Goal: Transaction & Acquisition: Book appointment/travel/reservation

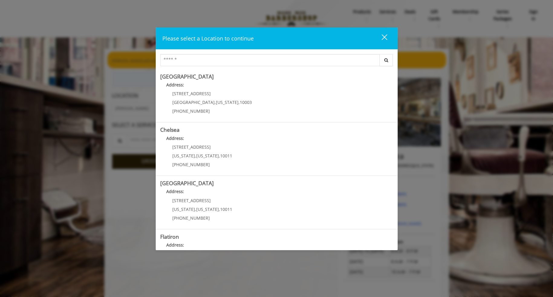
click at [385, 37] on div "close" at bounding box center [380, 38] width 12 height 9
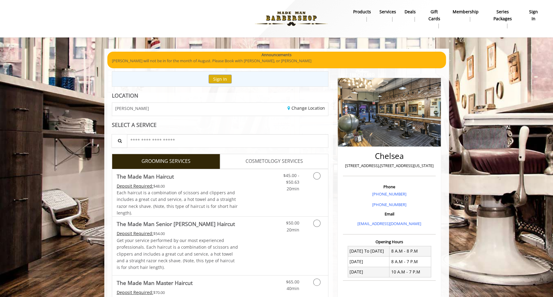
click at [526, 18] on link "sign in" at bounding box center [533, 16] width 22 height 16
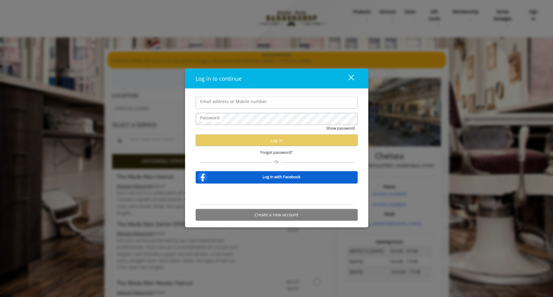
click at [256, 102] on input "Email address or Mobile number" at bounding box center [276, 103] width 162 height 12
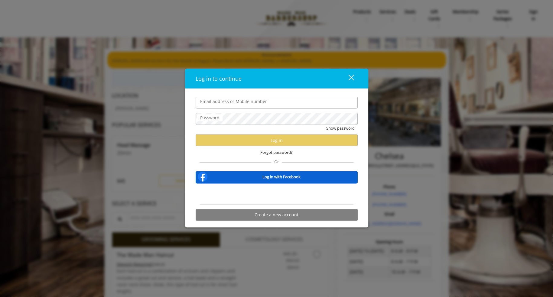
type input "**********"
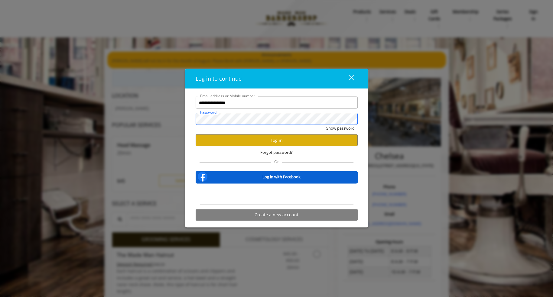
click at [326, 125] on button "Show password" at bounding box center [340, 128] width 28 height 6
click at [269, 144] on button "Log in" at bounding box center [276, 140] width 162 height 12
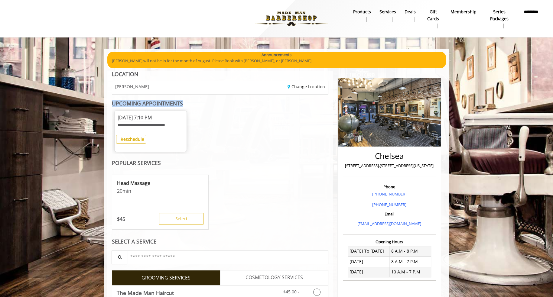
drag, startPoint x: 112, startPoint y: 101, endPoint x: 196, endPoint y: 102, distance: 84.0
click at [196, 102] on h5 "UPCOMING APPOINTMENTS" at bounding box center [220, 104] width 217 height 6
drag, startPoint x: 128, startPoint y: 125, endPoint x: 188, endPoint y: 125, distance: 60.1
click at [188, 125] on div "**********" at bounding box center [220, 131] width 217 height 46
drag, startPoint x: 117, startPoint y: 124, endPoint x: 186, endPoint y: 124, distance: 69.2
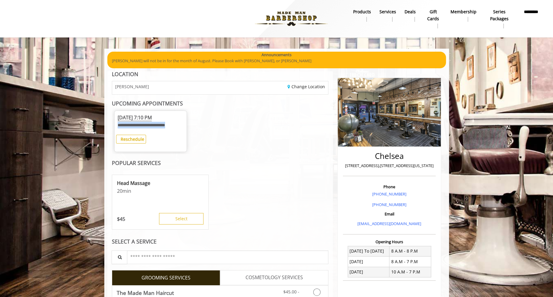
click at [186, 124] on div "**********" at bounding box center [150, 131] width 73 height 41
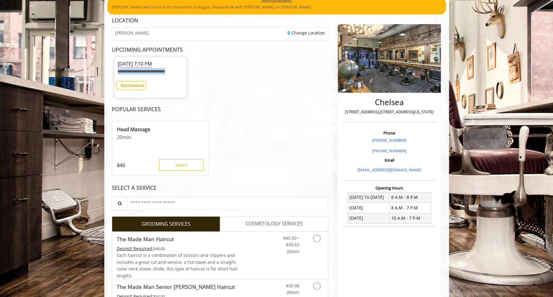
scroll to position [60, 0]
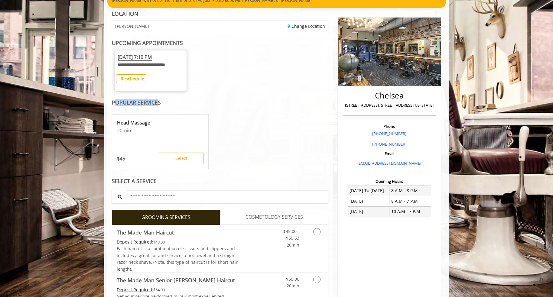
drag, startPoint x: 115, startPoint y: 103, endPoint x: 156, endPoint y: 101, distance: 41.1
click at [156, 101] on b "POPULAR SERVICES" at bounding box center [136, 102] width 49 height 7
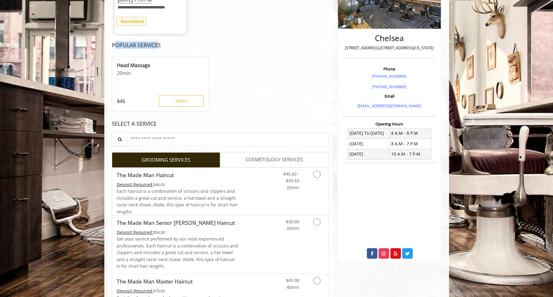
scroll to position [121, 0]
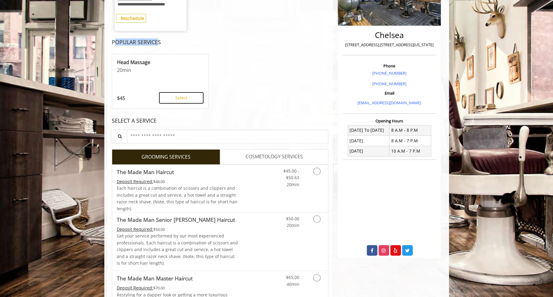
click at [172, 97] on button "Select" at bounding box center [181, 97] width 44 height 11
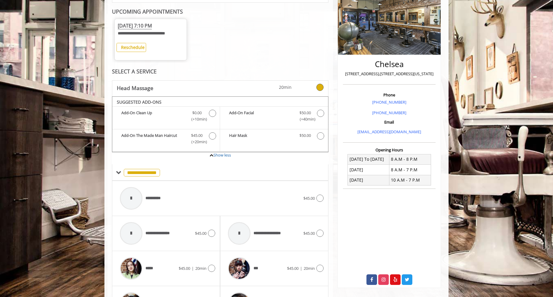
scroll to position [0, 0]
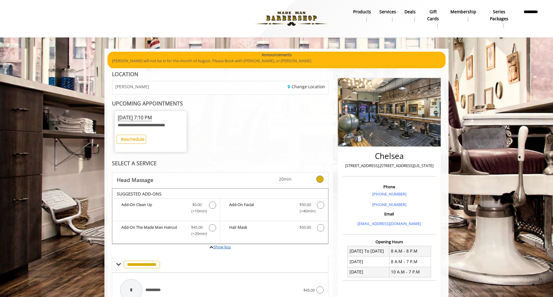
click at [226, 247] on link "Show less" at bounding box center [223, 246] width 18 height 5
click at [221, 244] on link "Show less" at bounding box center [223, 246] width 18 height 5
click at [219, 246] on link "Show less" at bounding box center [223, 246] width 18 height 5
click at [121, 263] on span at bounding box center [118, 264] width 5 height 5
click at [223, 247] on link "Show less" at bounding box center [223, 246] width 18 height 5
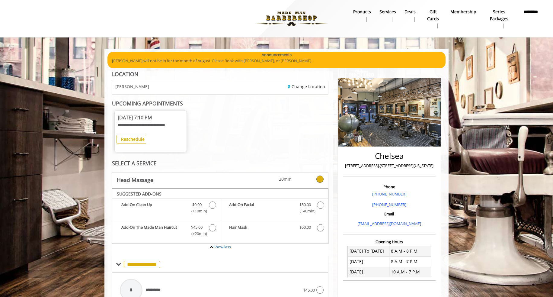
click at [218, 245] on link "Show less" at bounding box center [223, 246] width 18 height 5
click at [242, 130] on div "**********" at bounding box center [220, 131] width 217 height 46
click at [136, 117] on span "[DATE] 7:10 PM" at bounding box center [135, 117] width 34 height 7
drag, startPoint x: 127, startPoint y: 117, endPoint x: 178, endPoint y: 117, distance: 51.1
click at [178, 117] on div "**********" at bounding box center [151, 123] width 66 height 19
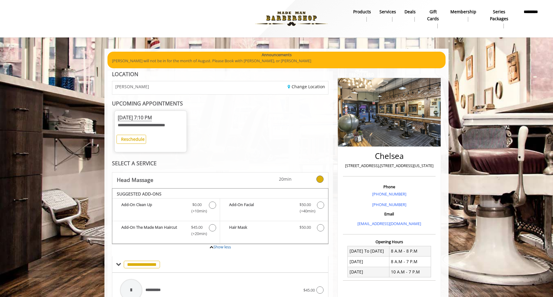
click at [215, 129] on div "**********" at bounding box center [220, 131] width 217 height 46
click at [392, 11] on b "Services" at bounding box center [388, 11] width 17 height 7
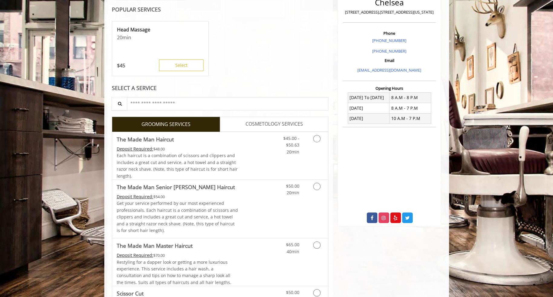
scroll to position [181, 0]
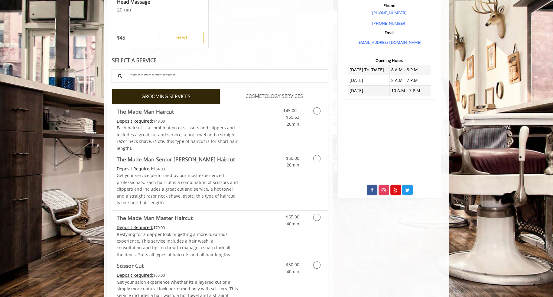
click at [267, 93] on span "COSMETOLOGY SERVICES" at bounding box center [273, 96] width 57 height 8
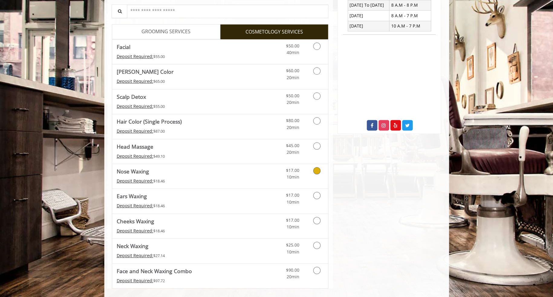
scroll to position [251, 0]
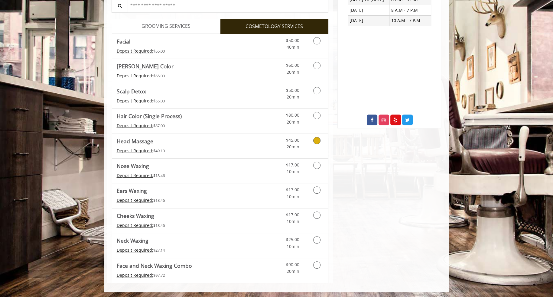
click at [185, 137] on span "Head Massage" at bounding box center [177, 141] width 121 height 8
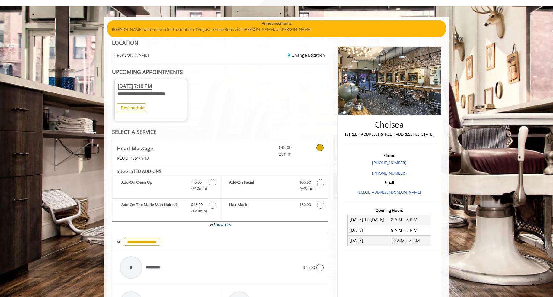
scroll to position [0, 0]
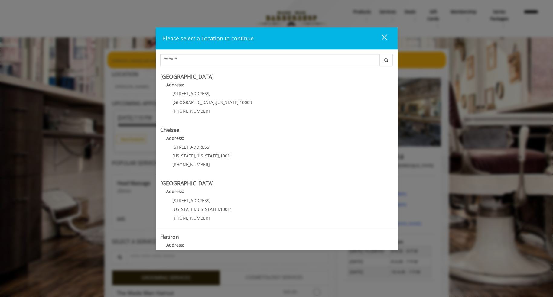
click at [386, 39] on div "close dialog" at bounding box center [384, 37] width 6 height 6
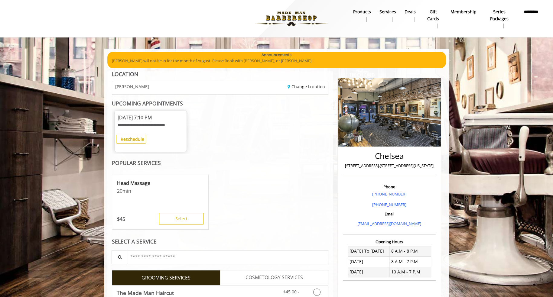
click at [390, 12] on b "Services" at bounding box center [387, 11] width 17 height 7
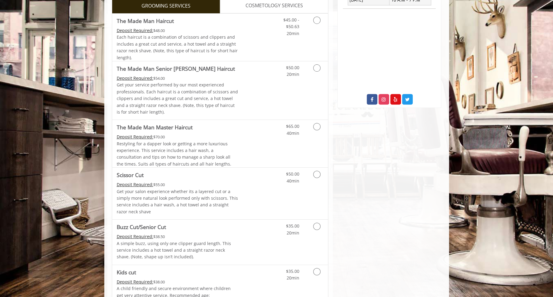
click at [277, 7] on span "COSMETOLOGY SERVICES" at bounding box center [273, 6] width 57 height 8
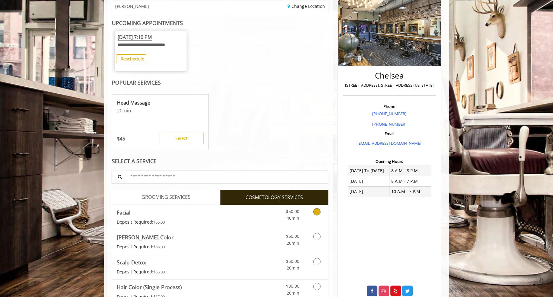
scroll to position [176, 0]
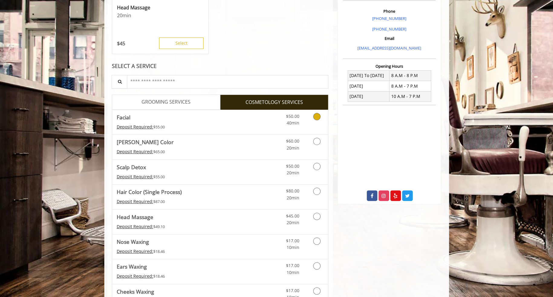
click at [197, 124] on div "Deposit Required: $55.00" at bounding box center [177, 127] width 121 height 7
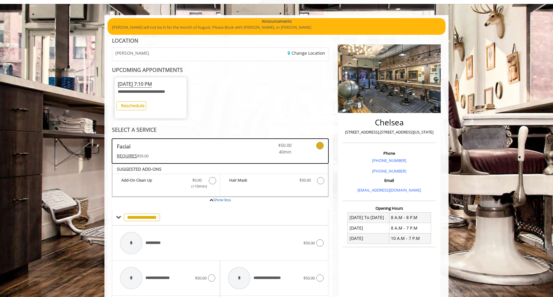
scroll to position [0, 0]
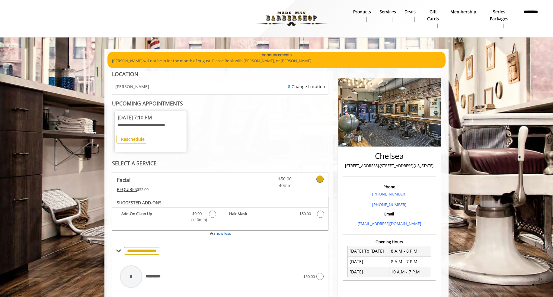
click at [392, 10] on b "Services" at bounding box center [388, 11] width 17 height 7
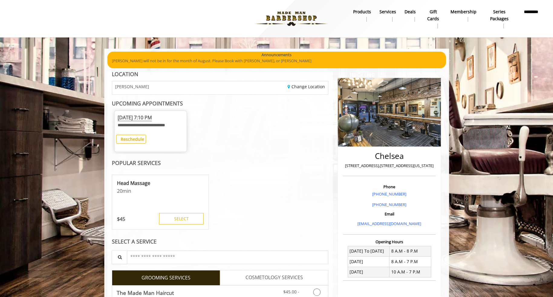
click at [265, 205] on div "Head Massage 20 min $ 45 SELECT" at bounding box center [220, 202] width 217 height 60
click at [259, 275] on span "COSMETOLOGY SERVICES" at bounding box center [273, 278] width 57 height 8
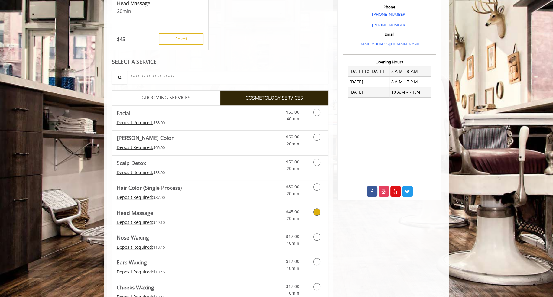
scroll to position [236, 0]
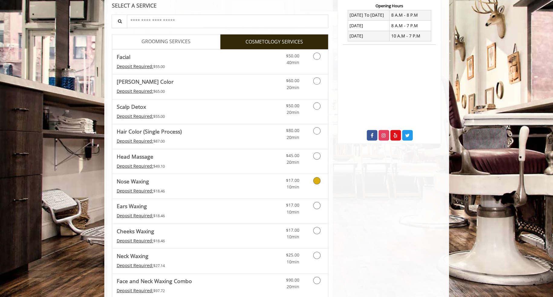
click at [140, 182] on Waxing "Nose Waxing" at bounding box center [133, 181] width 32 height 8
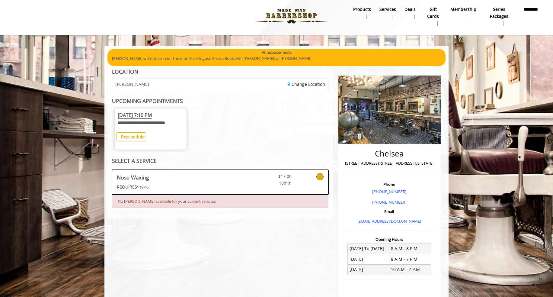
scroll to position [0, 0]
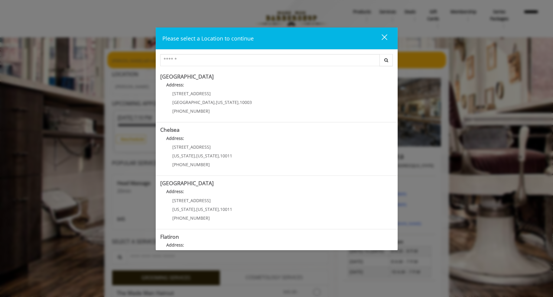
click at [383, 34] on div "close" at bounding box center [380, 38] width 12 height 9
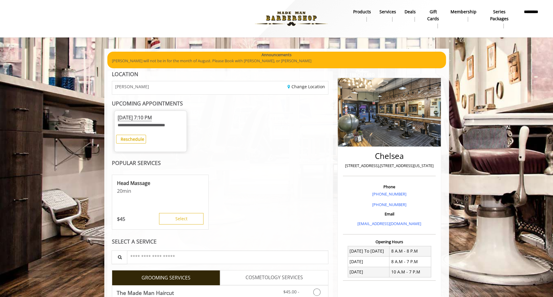
click at [386, 13] on b "Services" at bounding box center [387, 11] width 17 height 7
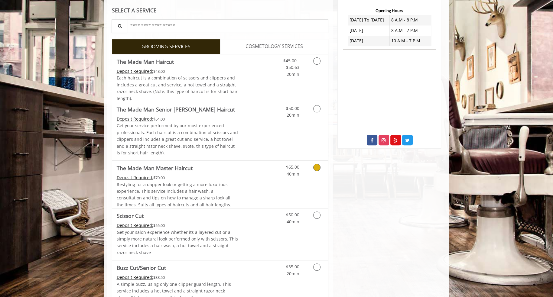
scroll to position [242, 0]
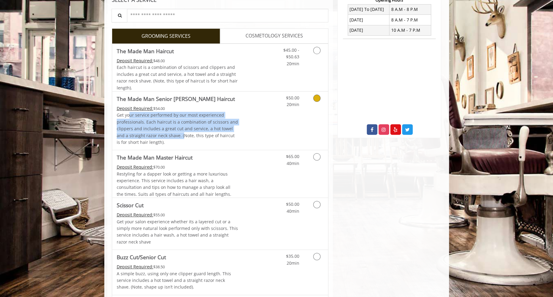
drag, startPoint x: 128, startPoint y: 117, endPoint x: 173, endPoint y: 135, distance: 48.0
click at [173, 135] on p "Get your service performed by our most experienced professionals. Each haircut …" at bounding box center [177, 129] width 121 height 34
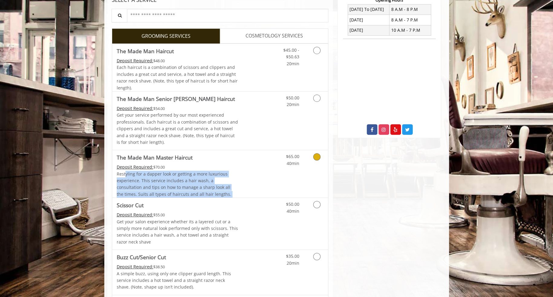
drag, startPoint x: 129, startPoint y: 174, endPoint x: 241, endPoint y: 191, distance: 113.1
click at [241, 191] on label "The Made Man Master Haircut Deposit Required: $70.00 Restyling for a dapper loo…" at bounding box center [220, 174] width 217 height 48
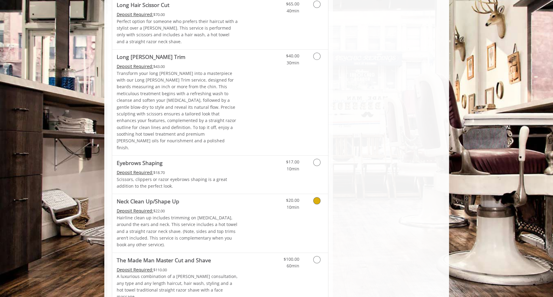
scroll to position [944, 0]
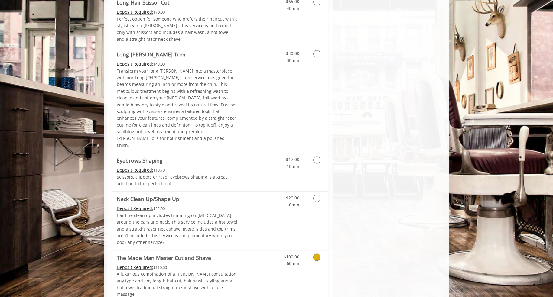
click at [203, 264] on div "Deposit Required: $110.00" at bounding box center [177, 267] width 121 height 7
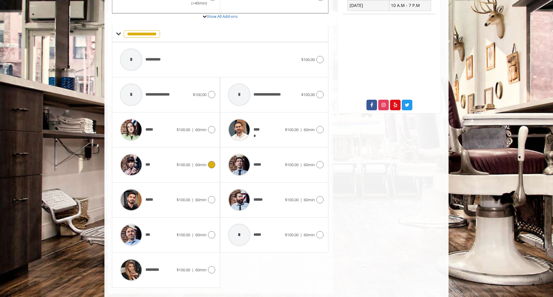
scroll to position [270, 0]
